Goal: Task Accomplishment & Management: Use online tool/utility

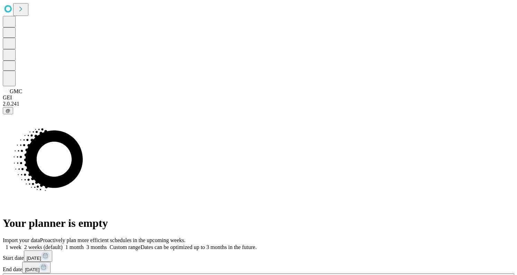
click at [47, 255] on icon at bounding box center [45, 255] width 4 height 0
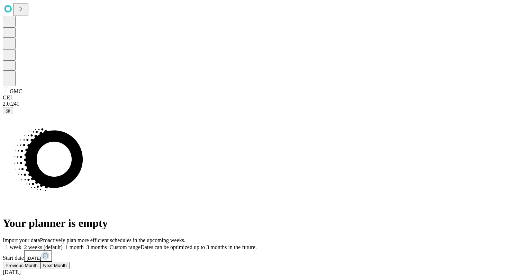
click at [56, 263] on span "Previous Month" at bounding box center [40, 265] width 32 height 5
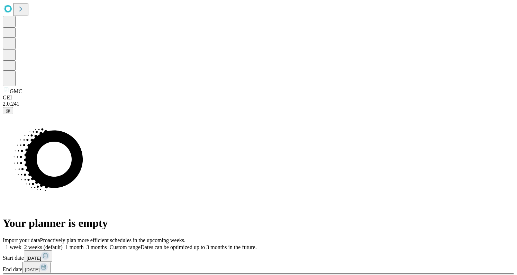
click at [51, 262] on button "[DATE]" at bounding box center [36, 267] width 28 height 11
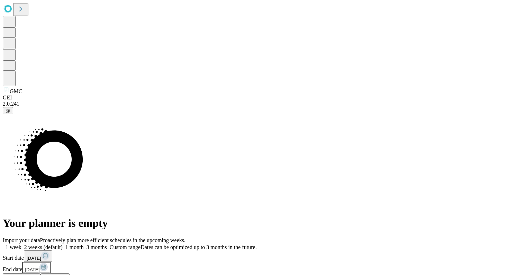
click at [40, 273] on button "Previous Month" at bounding box center [22, 276] width 38 height 7
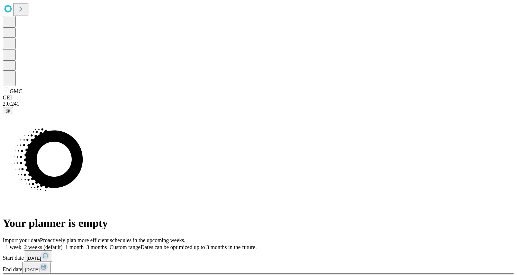
click at [377, 273] on button "Fetch" at bounding box center [258, 276] width 511 height 7
click at [52, 250] on button "[DATE]" at bounding box center [38, 255] width 28 height 11
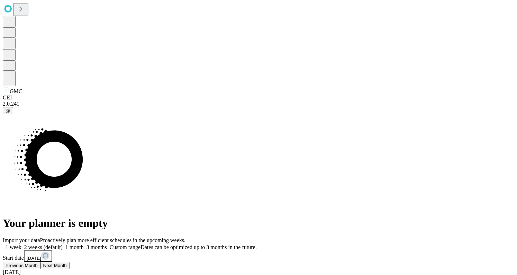
click at [40, 263] on button "Previous Month" at bounding box center [22, 276] width 38 height 7
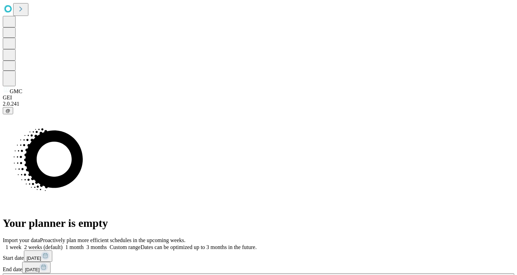
click at [264, 263] on span "Fetch" at bounding box center [258, 276] width 11 height 5
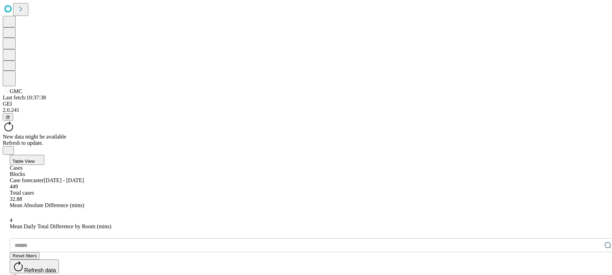
click at [89, 238] on input "text" at bounding box center [305, 245] width 591 height 14
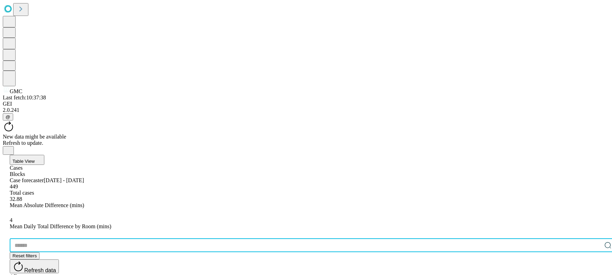
paste input "*******"
drag, startPoint x: 254, startPoint y: 140, endPoint x: 266, endPoint y: 141, distance: 11.5
drag, startPoint x: 295, startPoint y: 138, endPoint x: 362, endPoint y: 141, distance: 67.2
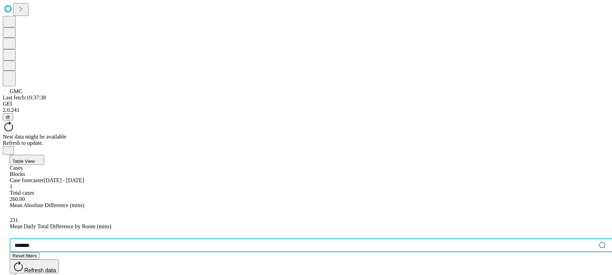
type input "*******"
drag, startPoint x: 323, startPoint y: 140, endPoint x: 377, endPoint y: 136, distance: 54.1
